Goal: Ask a question

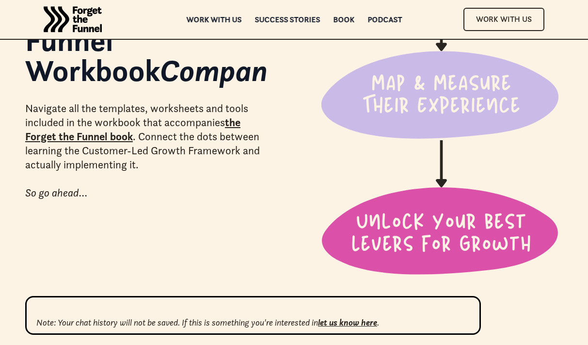
scroll to position [186, 0]
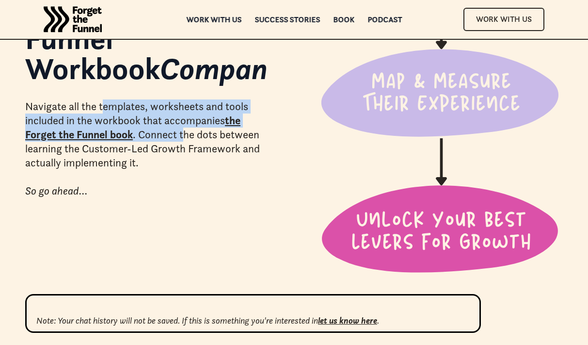
drag, startPoint x: 103, startPoint y: 108, endPoint x: 182, endPoint y: 132, distance: 83.1
click at [182, 133] on div "Navigate all the templates, worksheets and tools included in the workbook that …" at bounding box center [146, 148] width 243 height 99
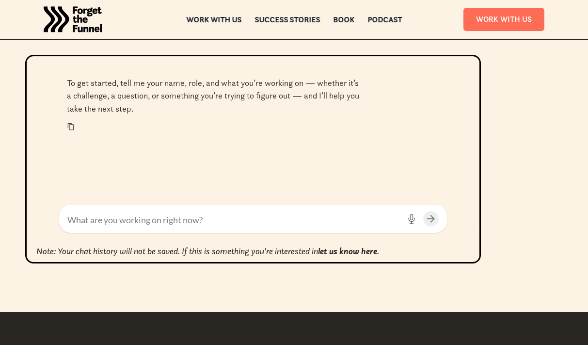
scroll to position [423, 0]
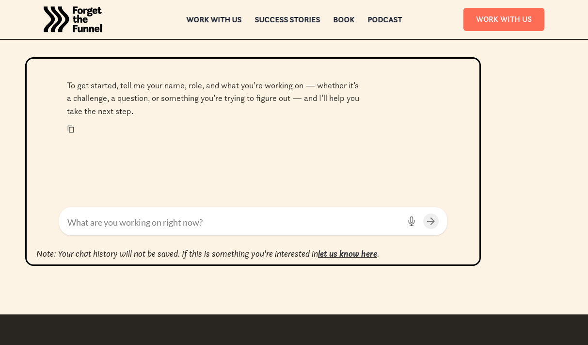
click at [343, 252] on em "let us know here" at bounding box center [347, 253] width 59 height 11
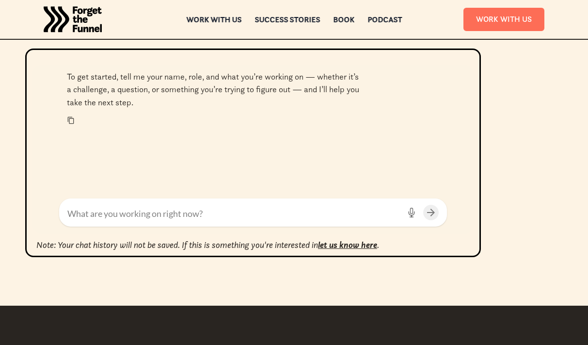
scroll to position [429, 0]
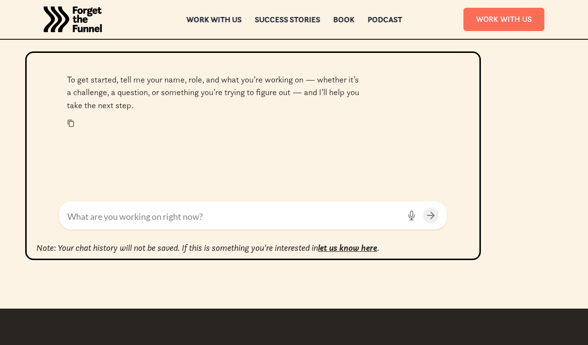
click at [161, 210] on textarea at bounding box center [233, 216] width 333 height 13
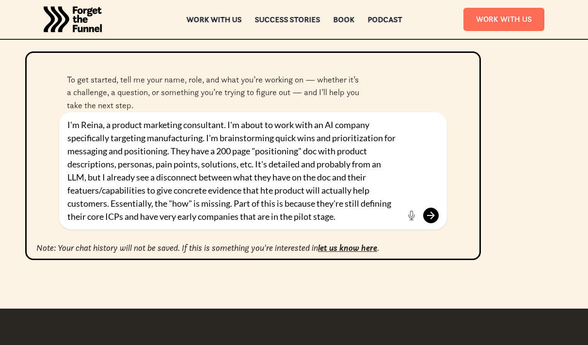
type textarea "I'm Reina, a product marketing consultant. I'm about to work with an AI company…"
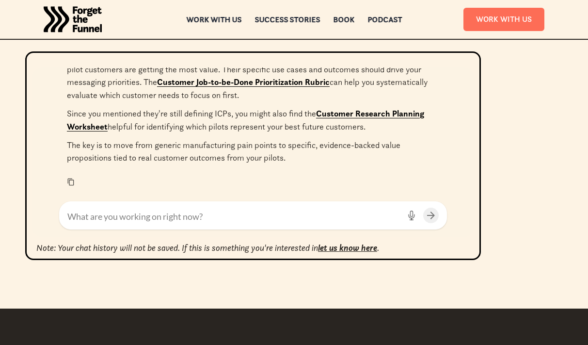
scroll to position [441, 0]
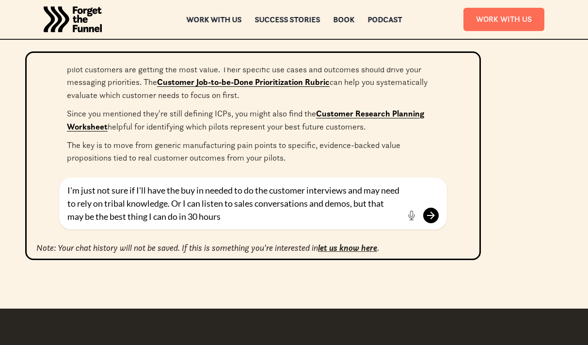
type textarea "I'm just not sure if I'll have the buy in needed to do the customer interviews …"
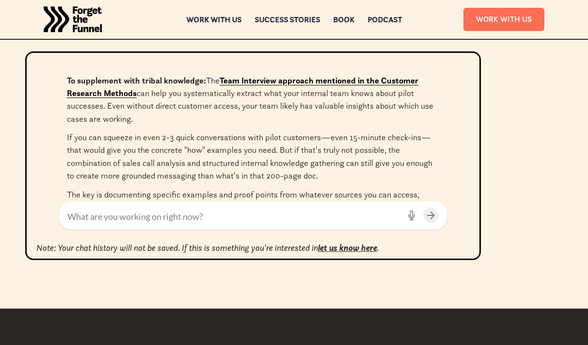
scroll to position [843, 0]
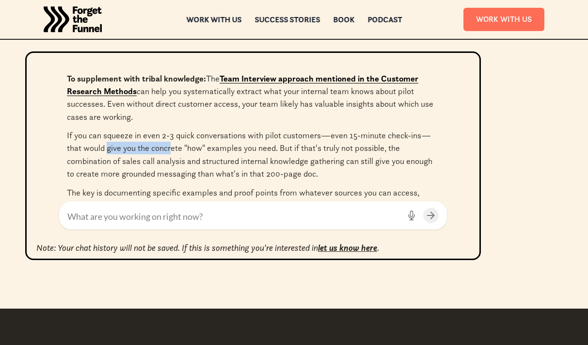
drag, startPoint x: 107, startPoint y: 162, endPoint x: 173, endPoint y: 162, distance: 65.9
click at [173, 162] on p "If you can squeeze in even 2-3 quick conversations with pilot customers—even 15…" at bounding box center [253, 154] width 372 height 51
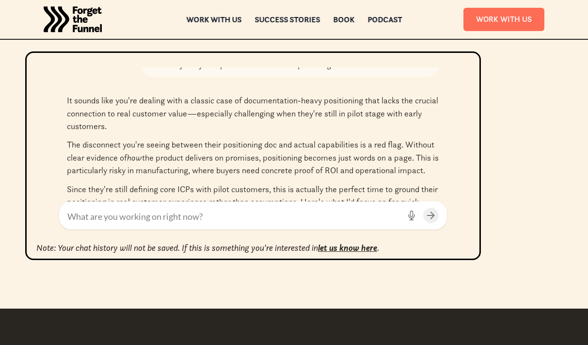
scroll to position [177, 0]
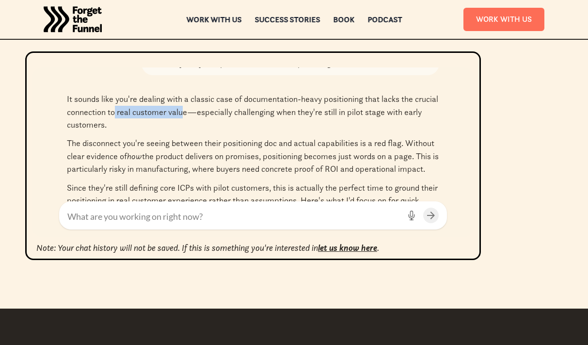
drag, startPoint x: 224, startPoint y: 114, endPoint x: 235, endPoint y: 116, distance: 10.8
click at [233, 116] on p "It sounds like you're dealing with a classic case of documentation-heavy positi…" at bounding box center [253, 112] width 372 height 38
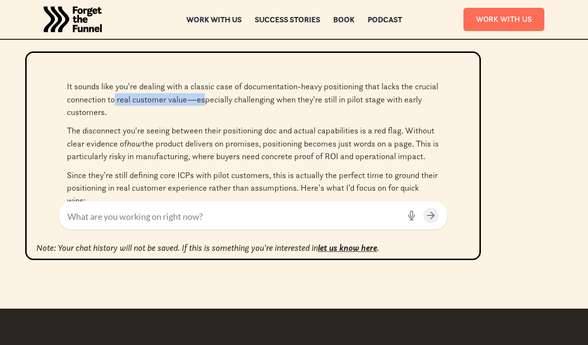
scroll to position [194, 0]
